Goal: Task Accomplishment & Management: Manage account settings

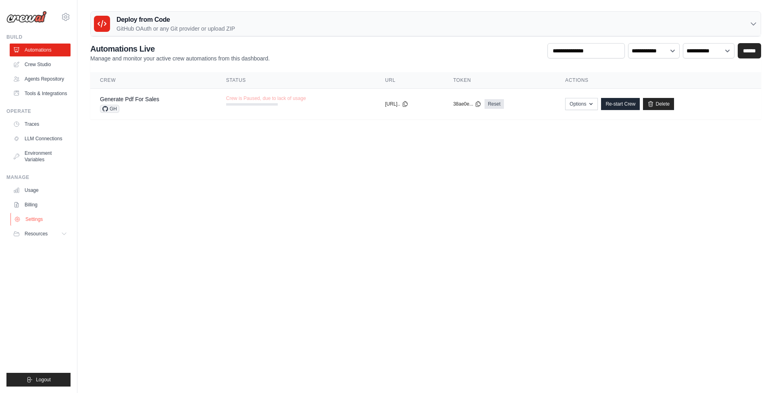
click at [32, 219] on link "Settings" at bounding box center [40, 219] width 61 height 13
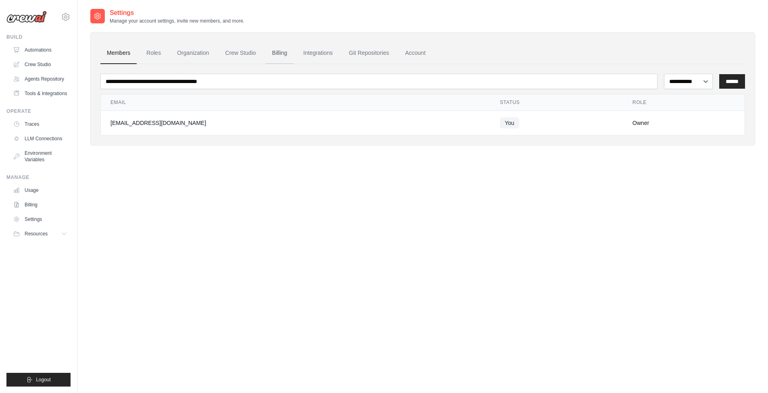
click at [271, 53] on link "Billing" at bounding box center [280, 53] width 28 height 22
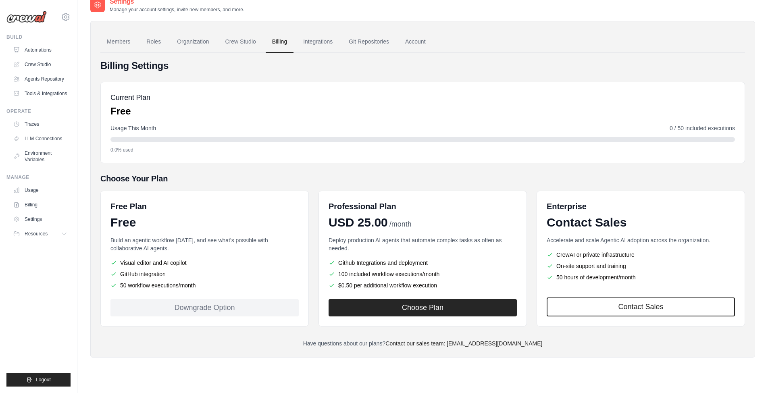
scroll to position [16, 0]
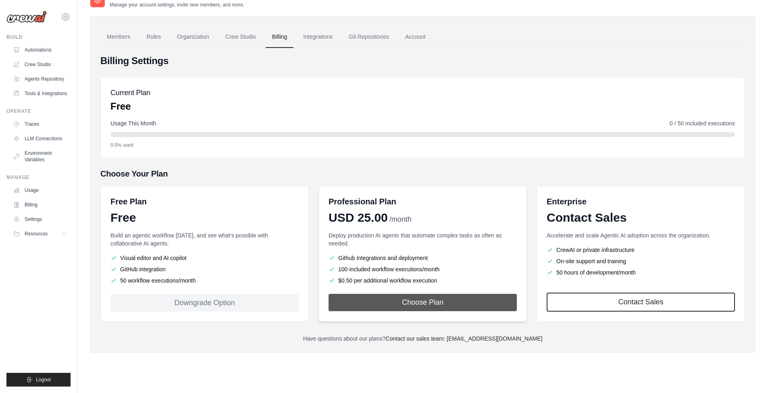
click at [419, 308] on button "Choose Plan" at bounding box center [423, 302] width 188 height 17
